Goal: Find contact information: Find contact information

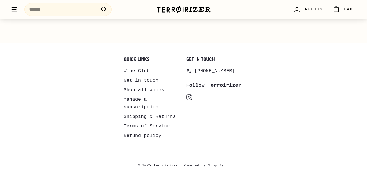
scroll to position [849, 0]
click at [141, 81] on link "Get in touch" at bounding box center [141, 81] width 35 height 10
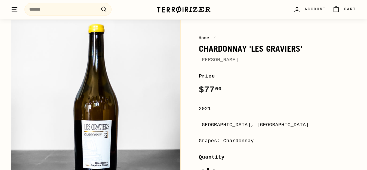
scroll to position [51, 0]
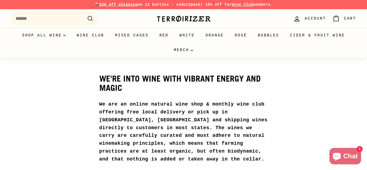
click at [119, 5] on span "$30 off shipping" at bounding box center [118, 4] width 39 height 4
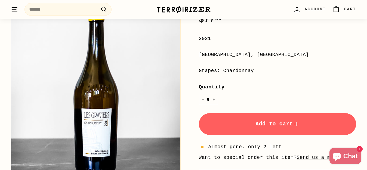
scroll to position [133, 0]
